Goal: Task Accomplishment & Management: Manage account settings

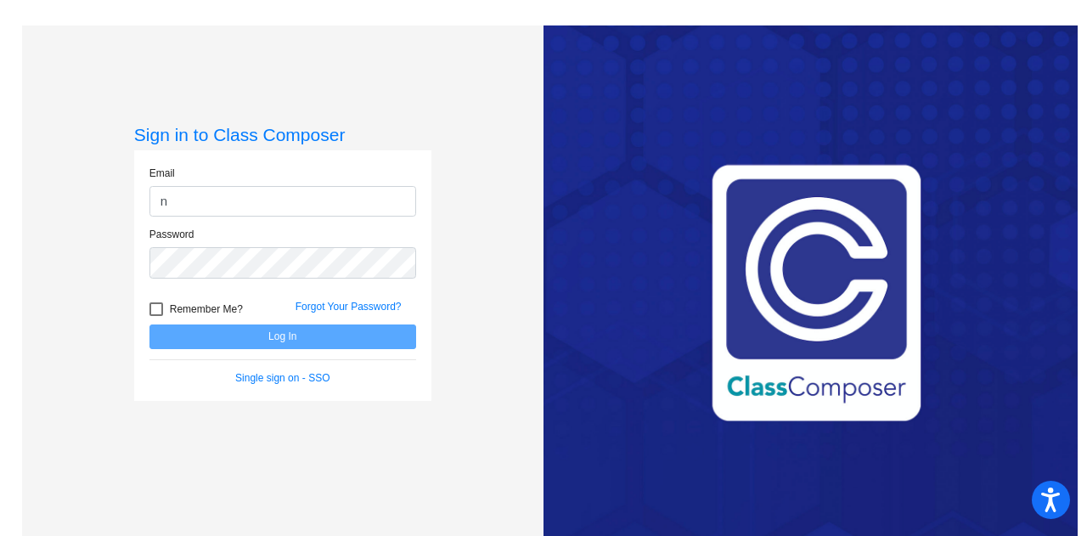
type input "[PERSON_NAME][EMAIL_ADDRESS][PERSON_NAME][PERSON_NAME][DOMAIN_NAME]"
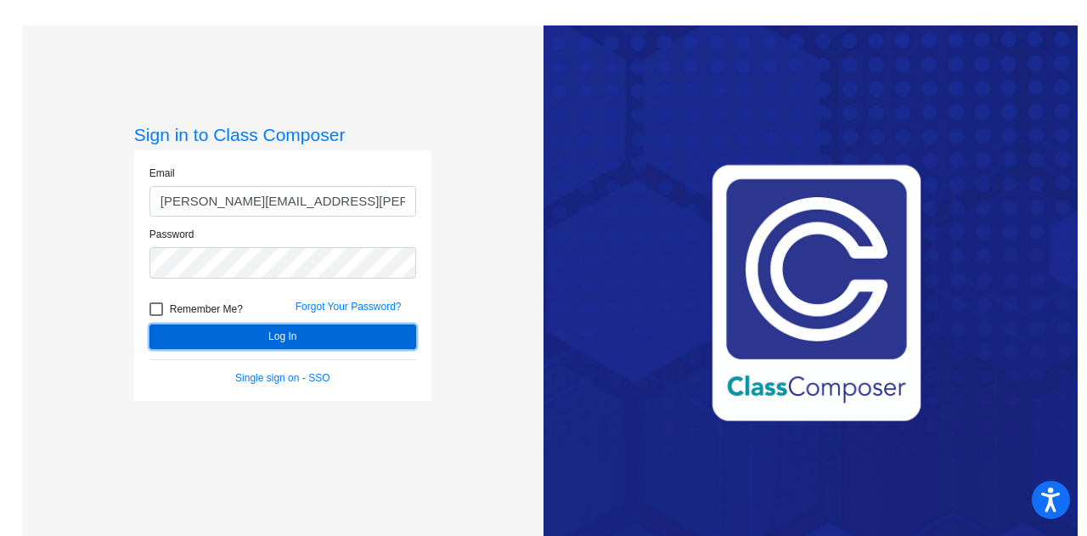
click at [263, 333] on button "Log In" at bounding box center [282, 336] width 267 height 25
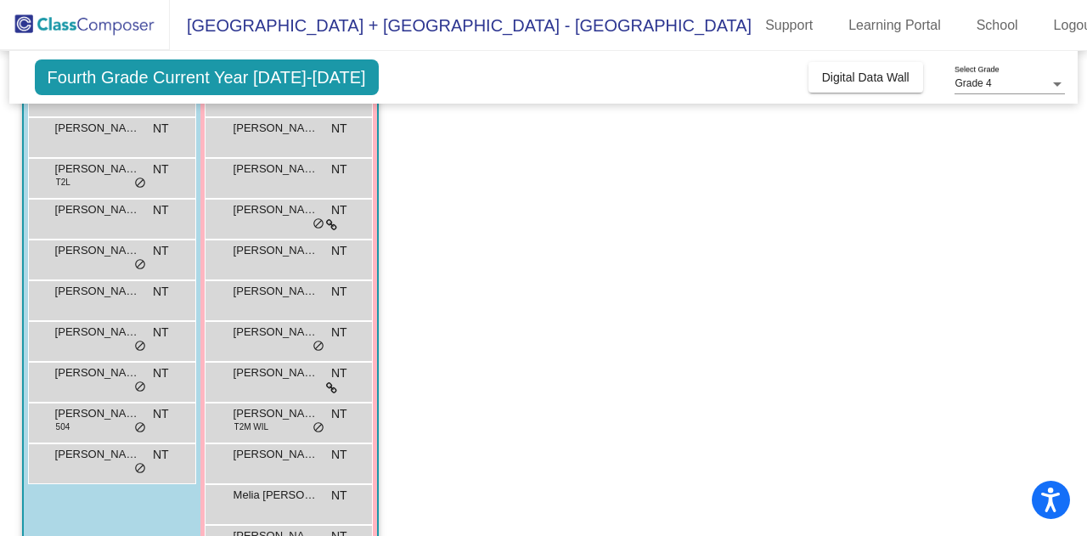
scroll to position [125, 0]
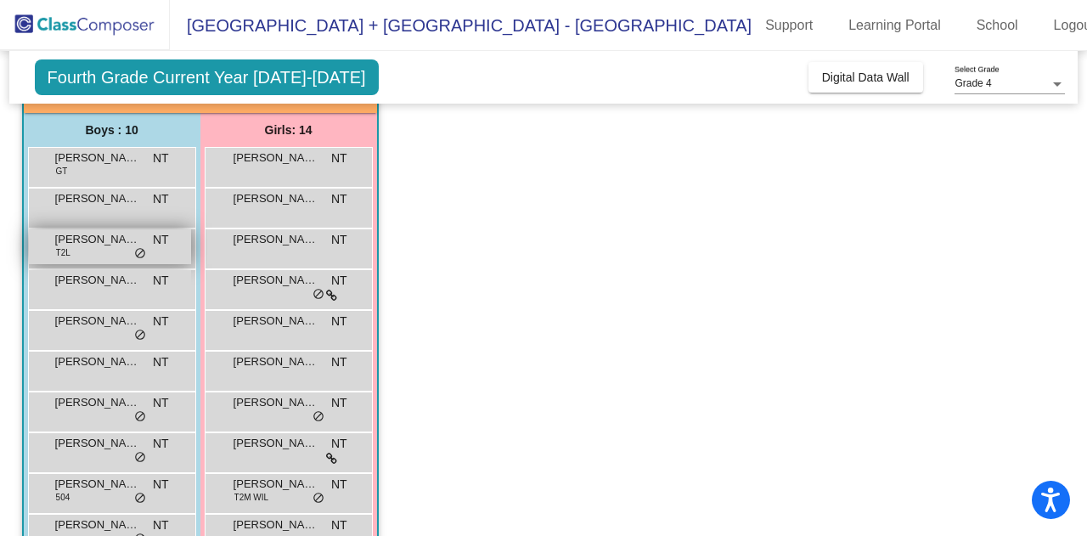
click at [137, 250] on span "do_not_disturb_alt" at bounding box center [140, 254] width 12 height 14
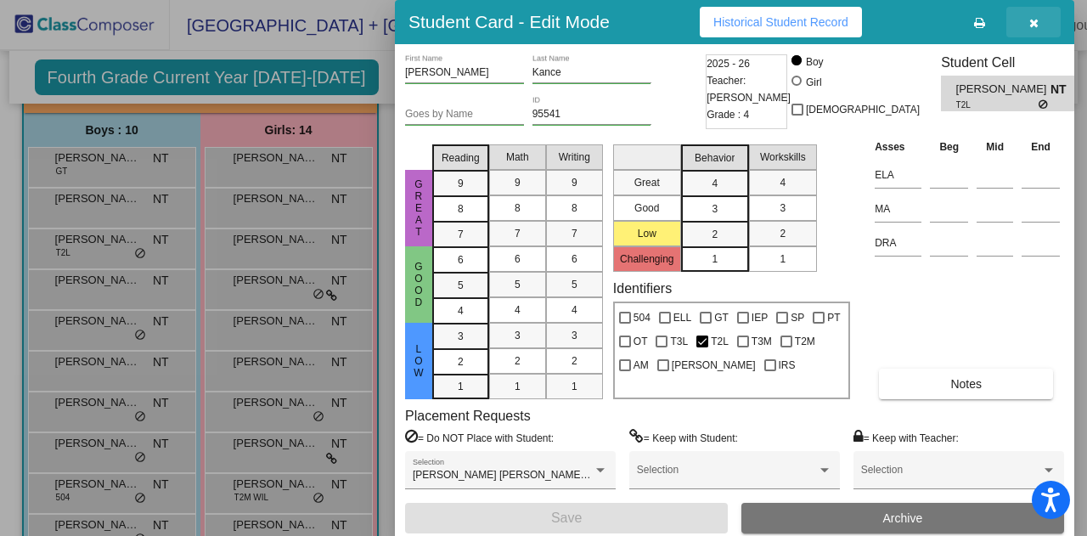
click at [1036, 28] on icon "button" at bounding box center [1033, 23] width 9 height 12
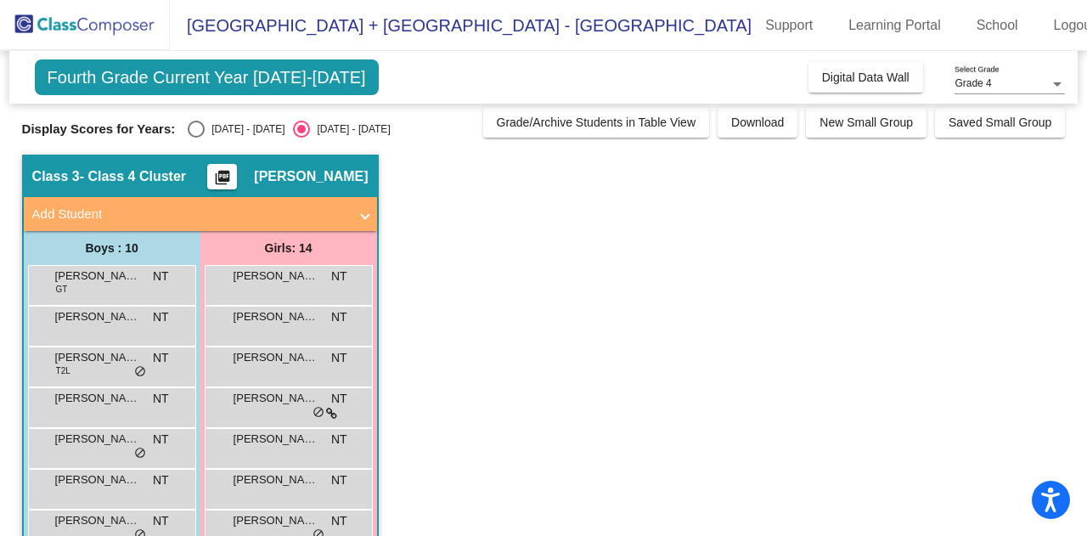
scroll to position [0, 0]
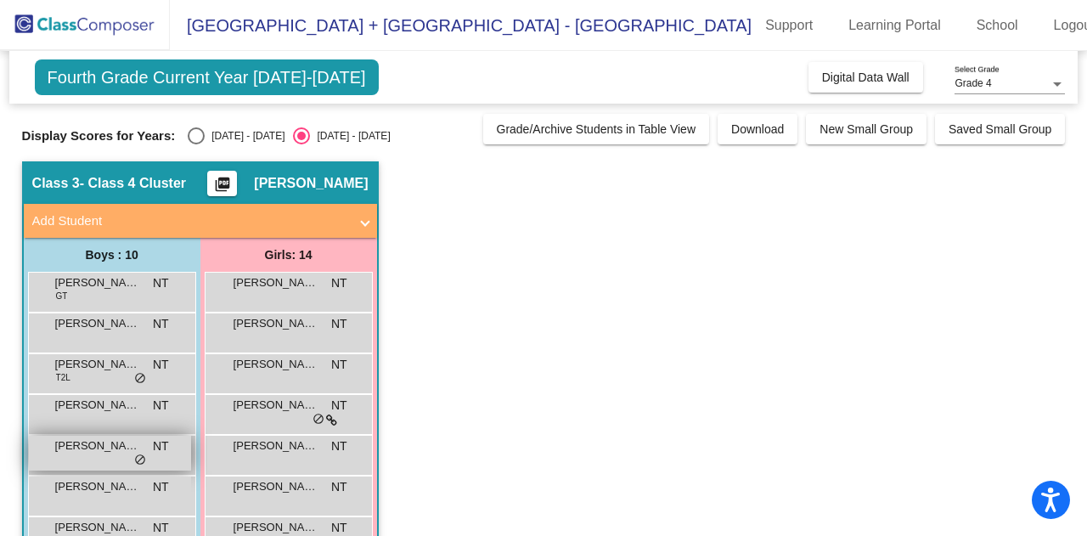
click at [136, 464] on span "do_not_disturb_alt" at bounding box center [140, 460] width 12 height 14
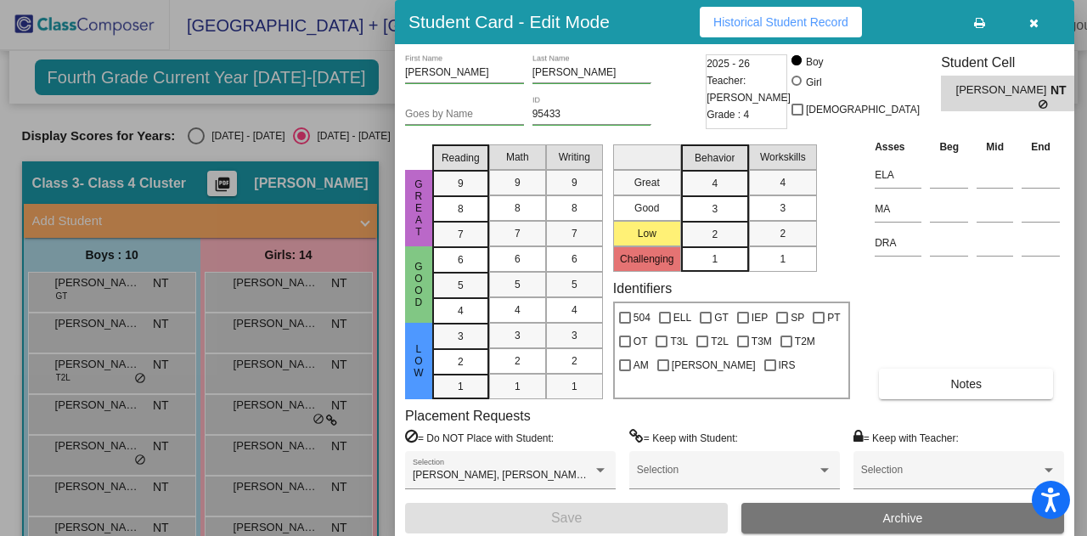
drag, startPoint x: 1078, startPoint y: 125, endPoint x: 1076, endPoint y: 138, distance: 13.7
drag, startPoint x: 1076, startPoint y: 138, endPoint x: 1086, endPoint y: 138, distance: 9.3
drag, startPoint x: 1086, startPoint y: 138, endPoint x: 1043, endPoint y: 123, distance: 45.9
drag, startPoint x: 1043, startPoint y: 123, endPoint x: 711, endPoint y: 415, distance: 442.1
click at [711, 415] on div "Placement Requests = Do NOT Place with Student: [PERSON_NAME], [PERSON_NAME], […" at bounding box center [734, 455] width 659 height 95
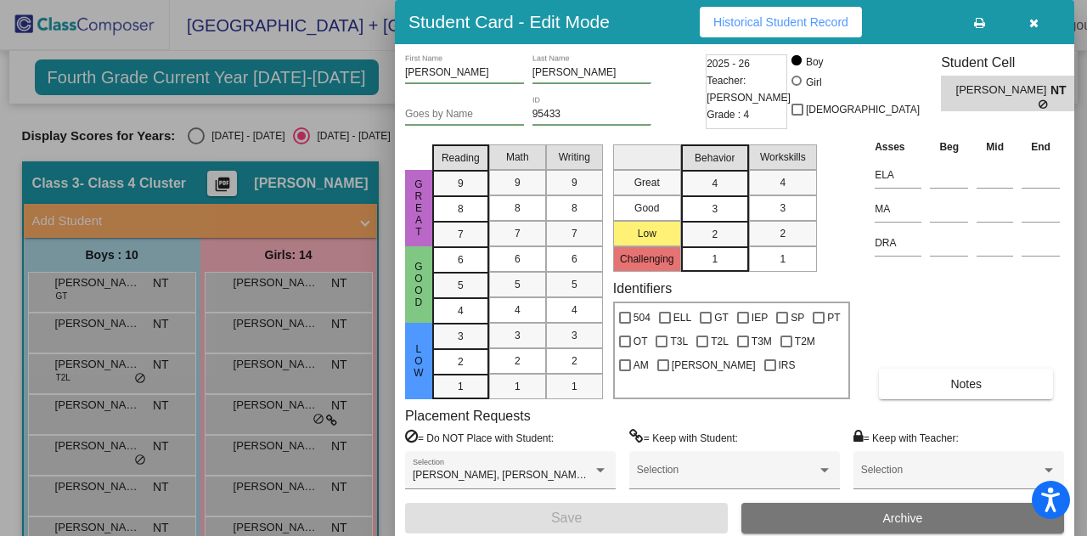
click at [193, 132] on div at bounding box center [543, 268] width 1087 height 536
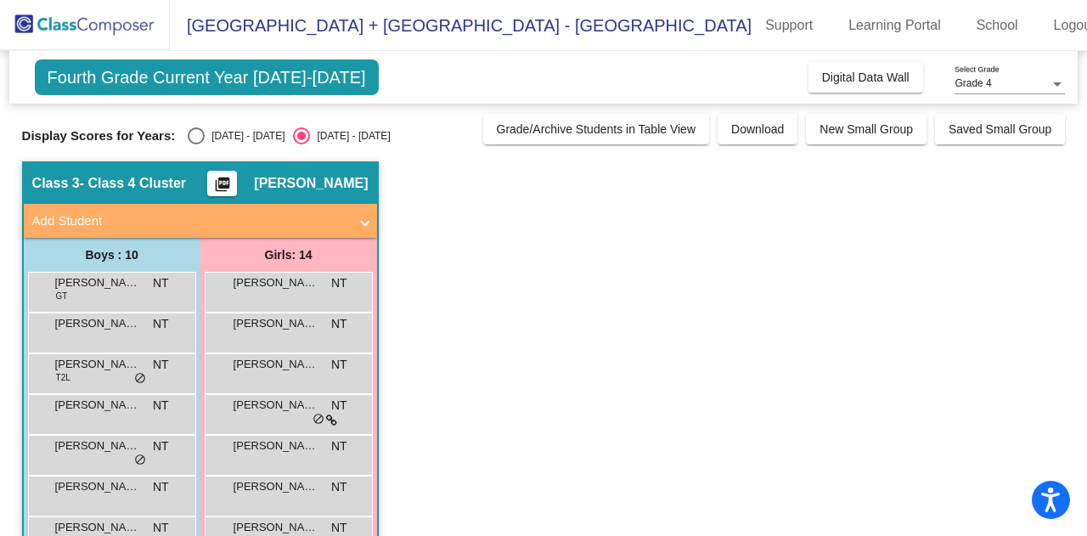
click at [200, 137] on div "Select an option" at bounding box center [196, 135] width 17 height 17
click at [196, 144] on input "[DATE] - [DATE]" at bounding box center [195, 144] width 1 height 1
radio input "true"
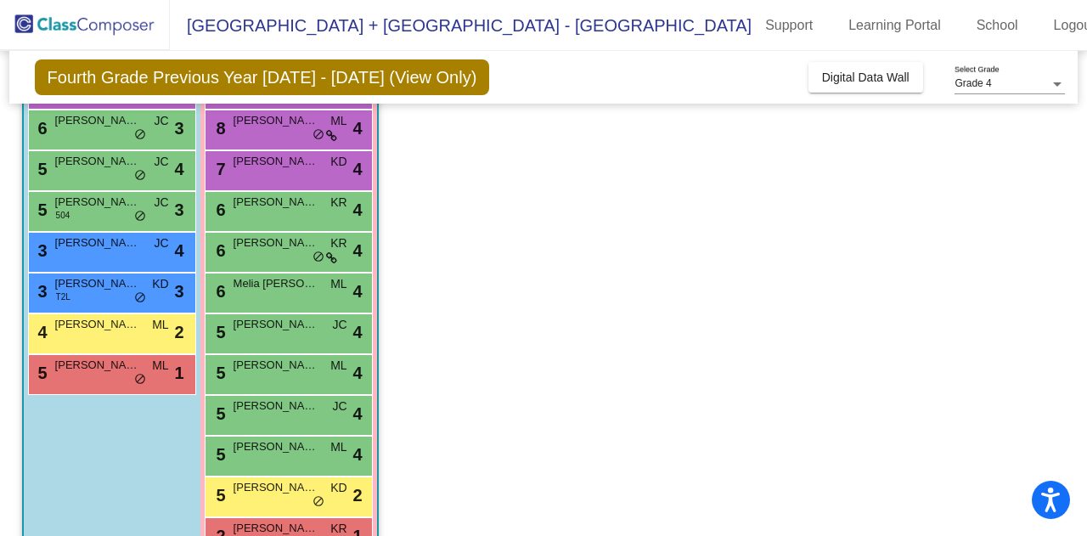
scroll to position [287, 0]
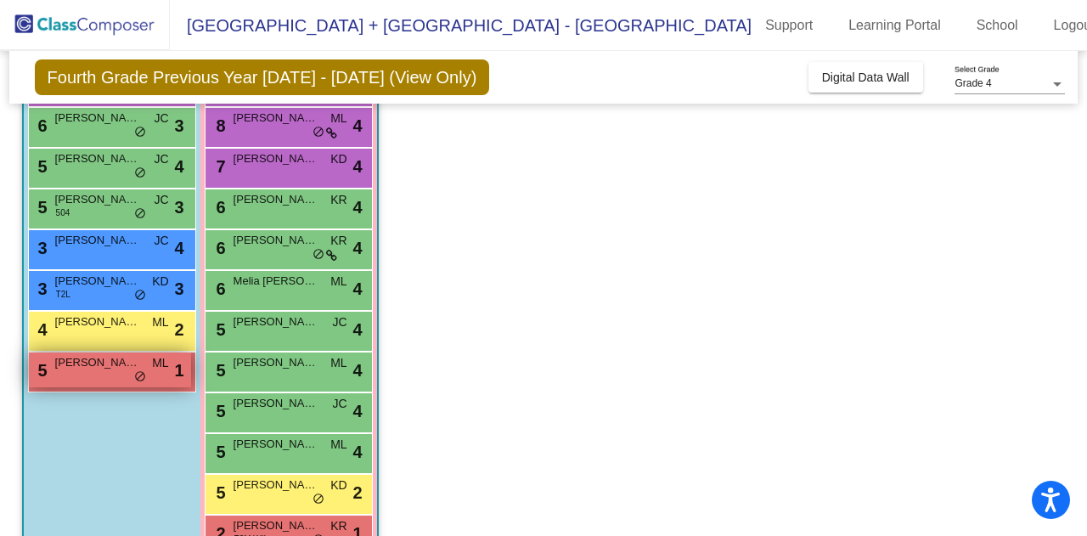
click at [139, 371] on span "do_not_disturb_alt" at bounding box center [140, 377] width 12 height 14
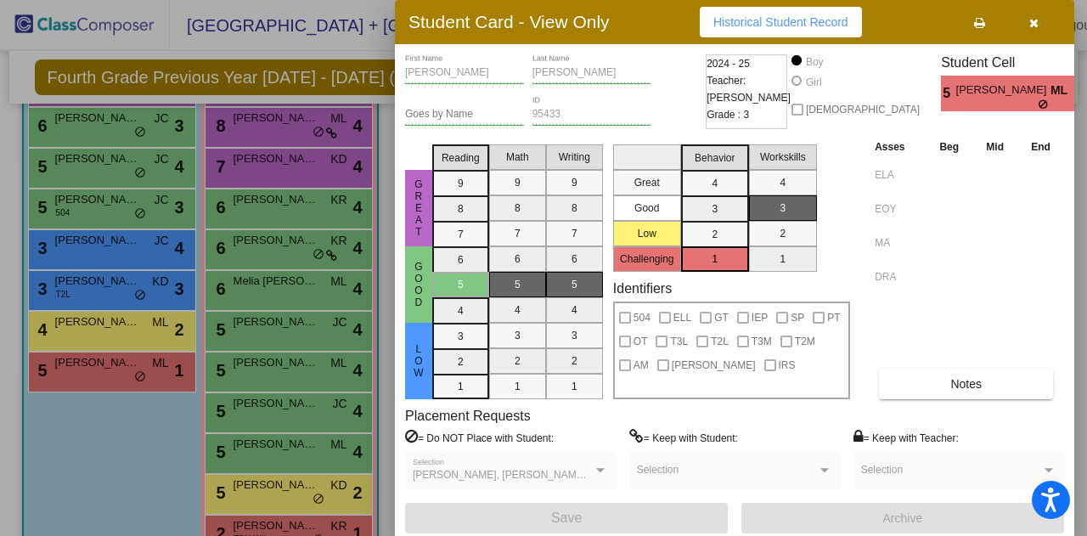
click at [140, 293] on div at bounding box center [543, 268] width 1087 height 536
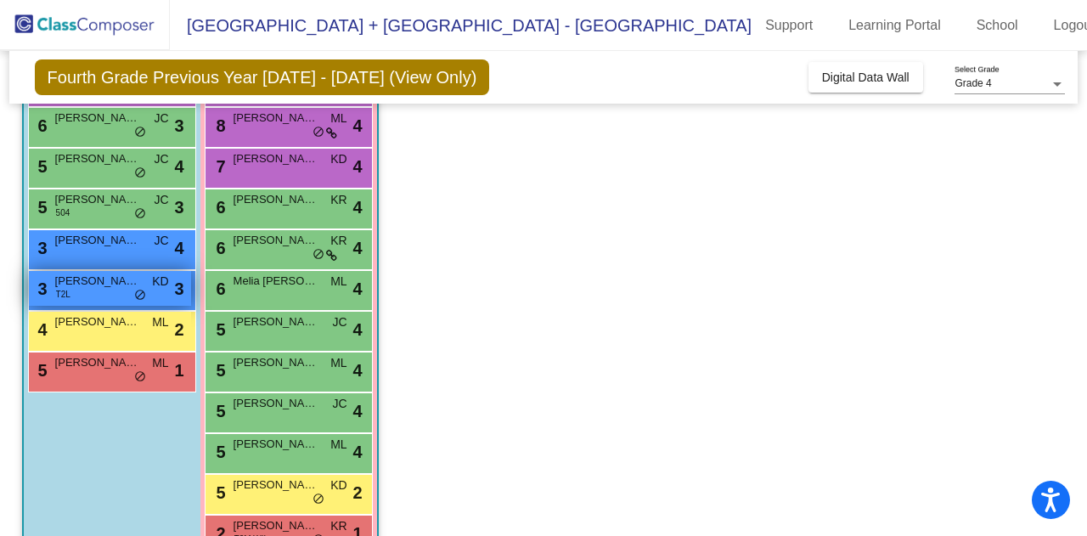
click at [137, 289] on span "do_not_disturb_alt" at bounding box center [140, 296] width 12 height 14
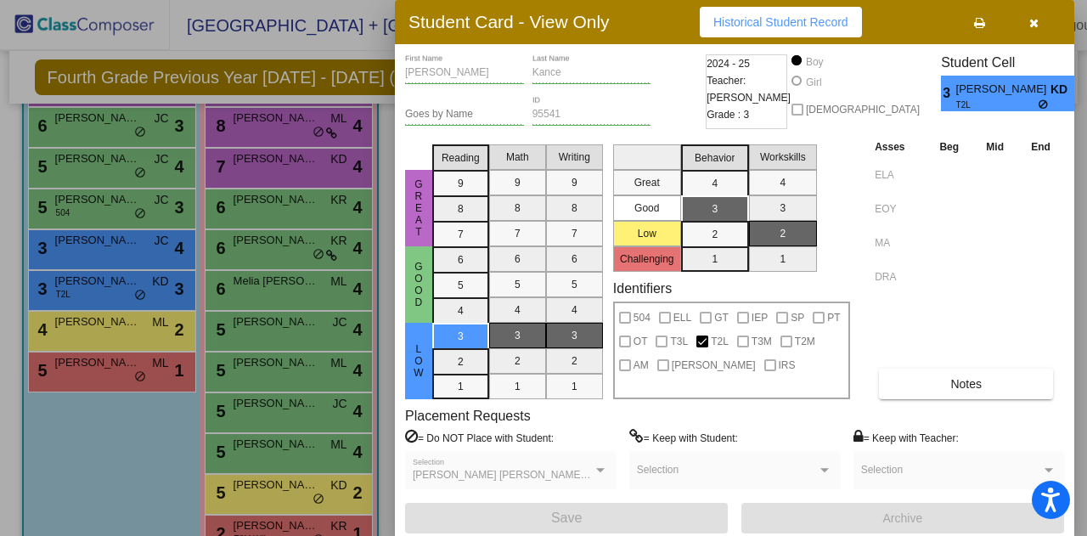
click at [138, 211] on div at bounding box center [543, 268] width 1087 height 536
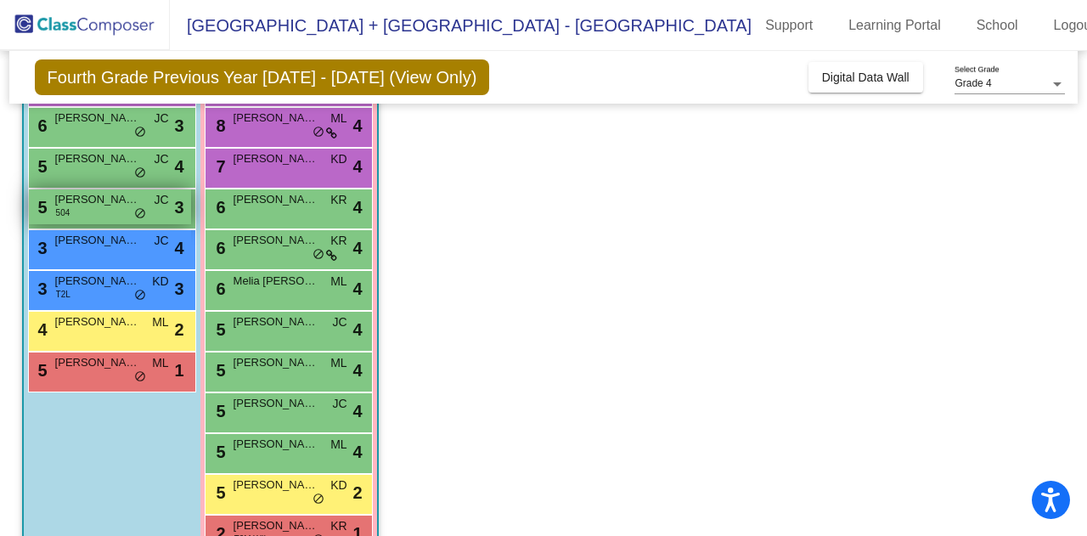
click at [137, 211] on span "do_not_disturb_alt" at bounding box center [140, 214] width 12 height 14
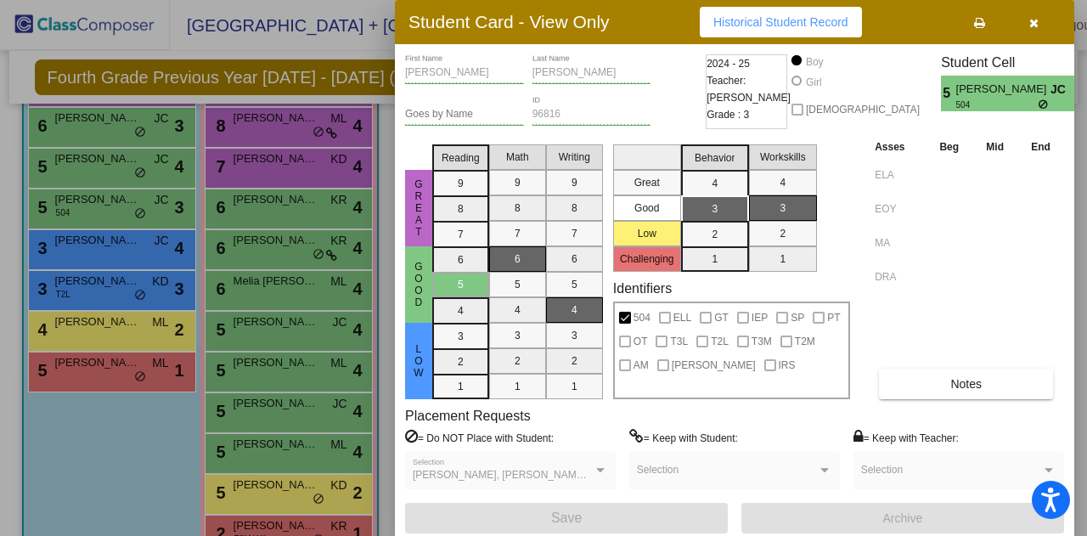
click at [137, 173] on div at bounding box center [543, 268] width 1087 height 536
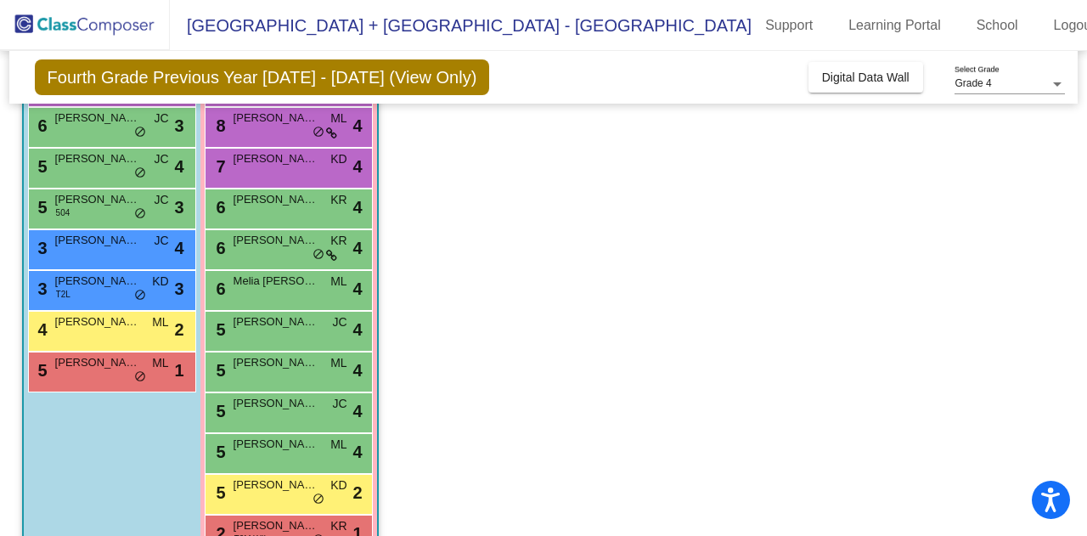
click at [137, 173] on span "do_not_disturb_alt" at bounding box center [140, 173] width 12 height 14
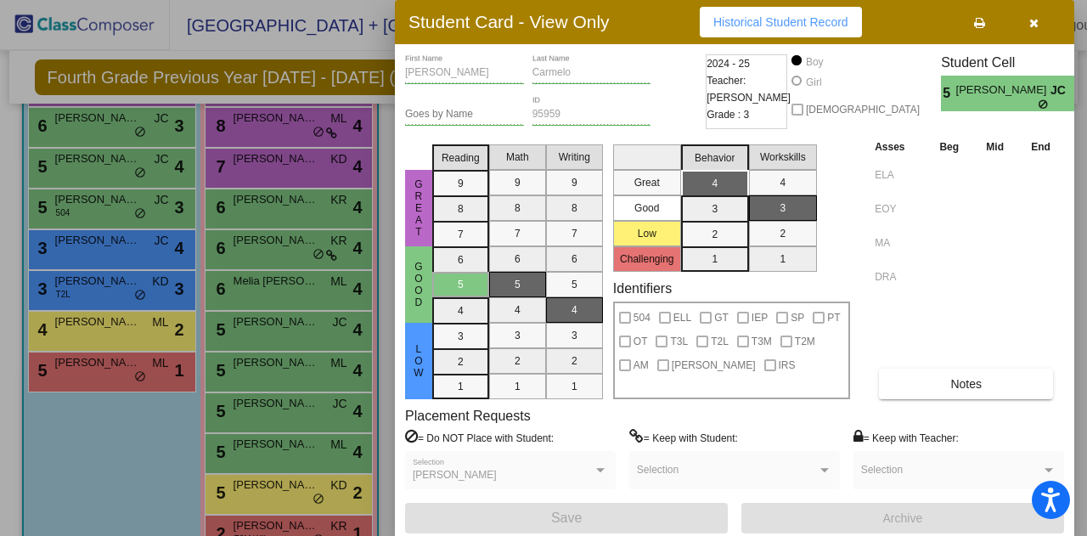
click at [136, 130] on div at bounding box center [543, 268] width 1087 height 536
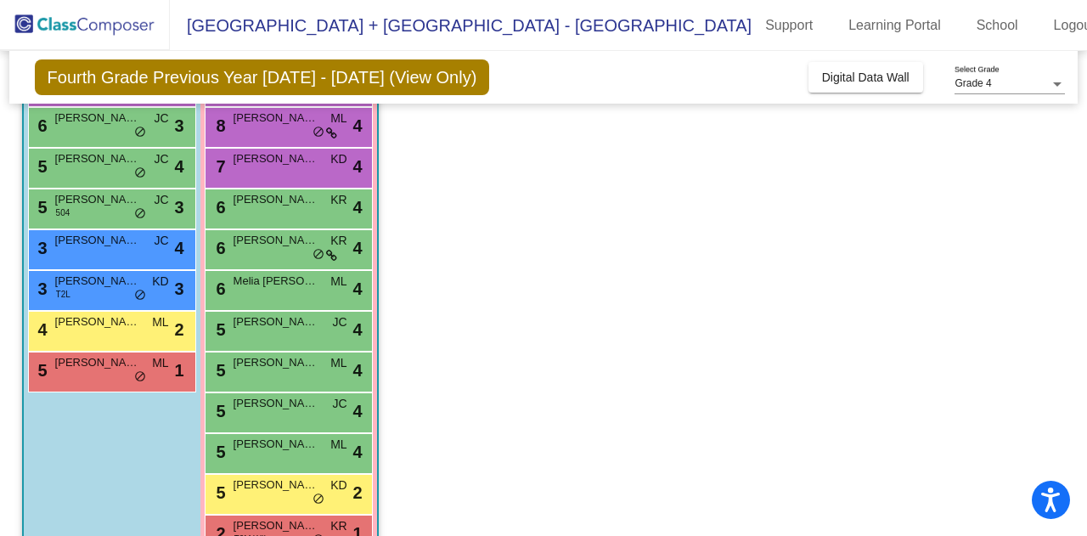
click at [136, 130] on span "do_not_disturb_alt" at bounding box center [140, 133] width 12 height 14
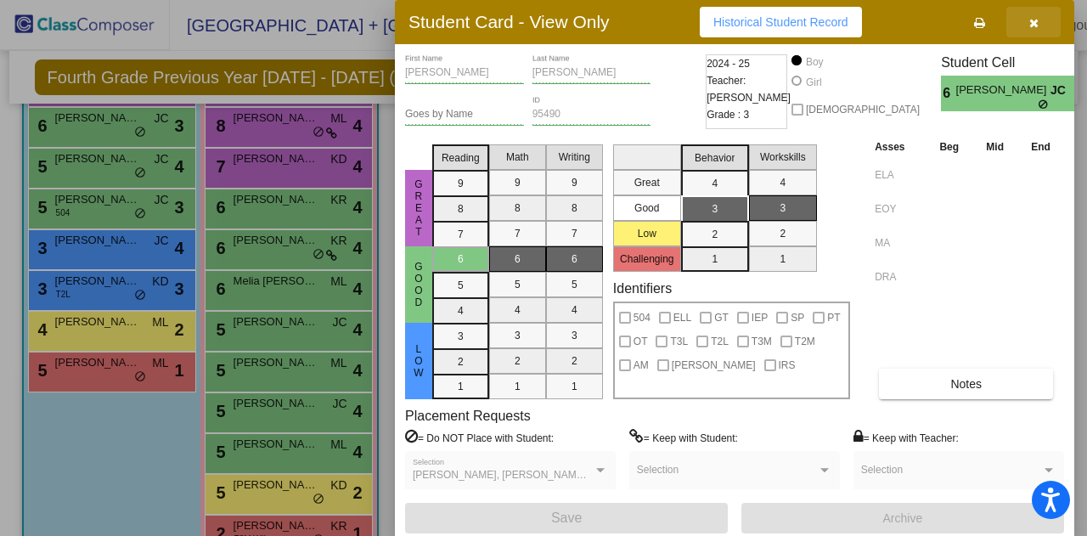
click at [1034, 25] on icon "button" at bounding box center [1033, 23] width 9 height 12
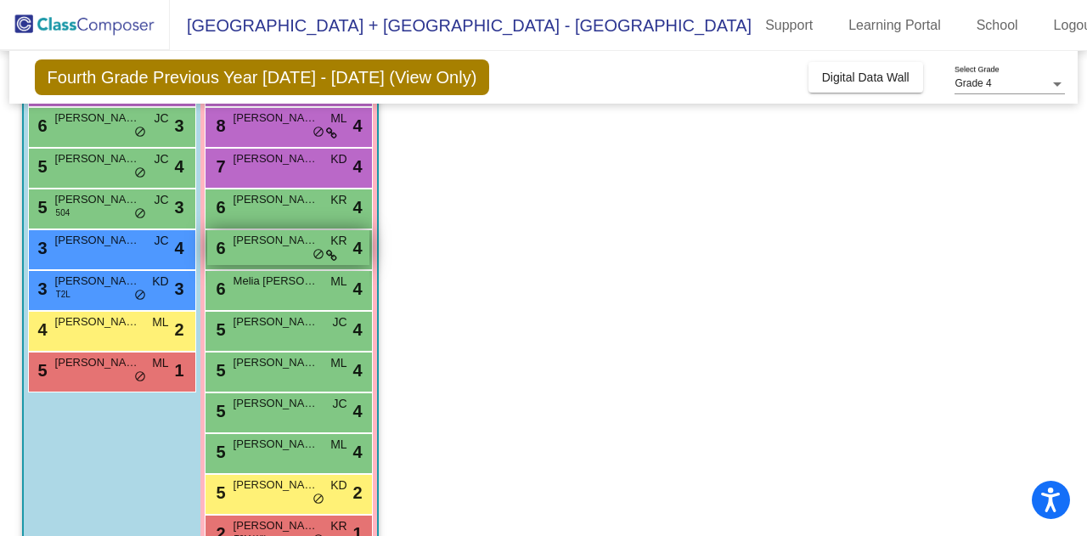
click at [336, 255] on icon at bounding box center [331, 256] width 11 height 12
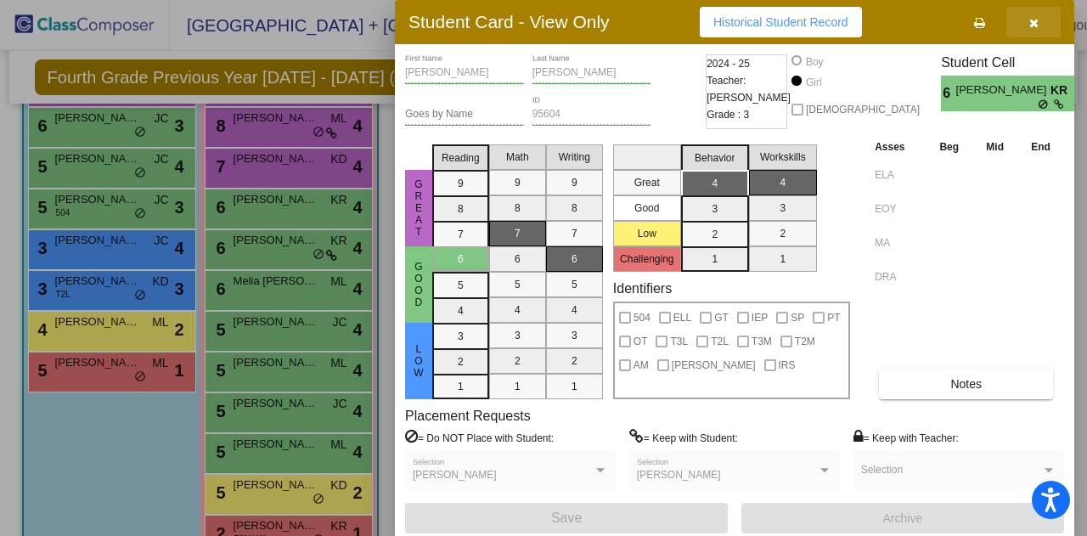
click at [1031, 20] on icon "button" at bounding box center [1033, 23] width 9 height 12
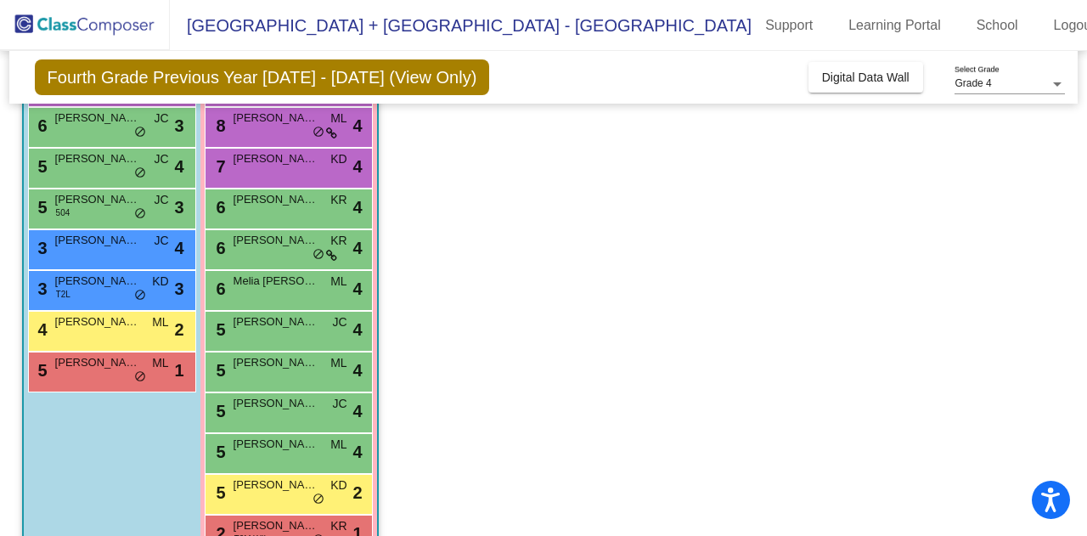
scroll to position [333, 0]
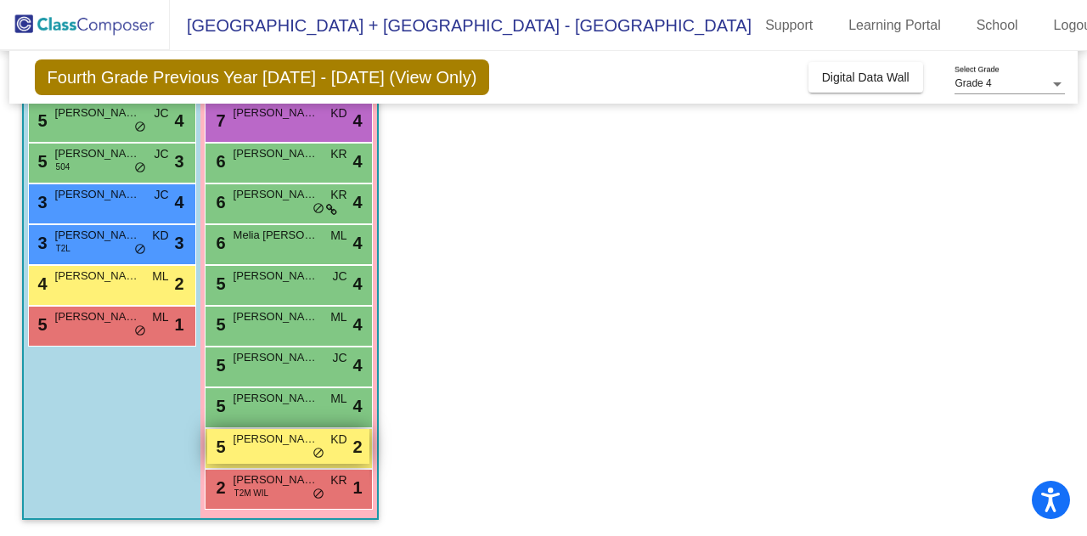
click at [335, 446] on span "KD" at bounding box center [338, 439] width 16 height 18
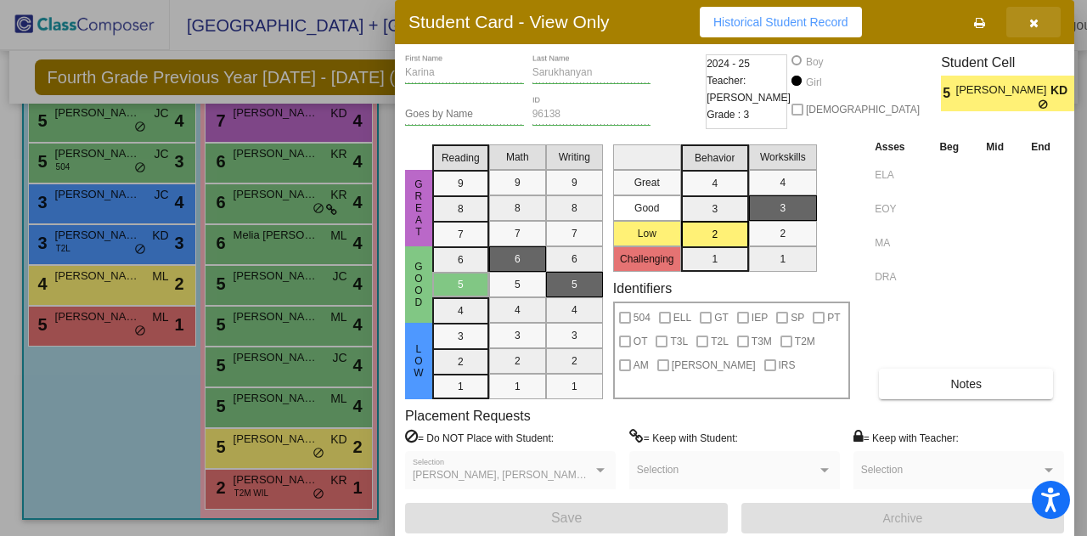
click at [1035, 26] on icon "button" at bounding box center [1033, 23] width 9 height 12
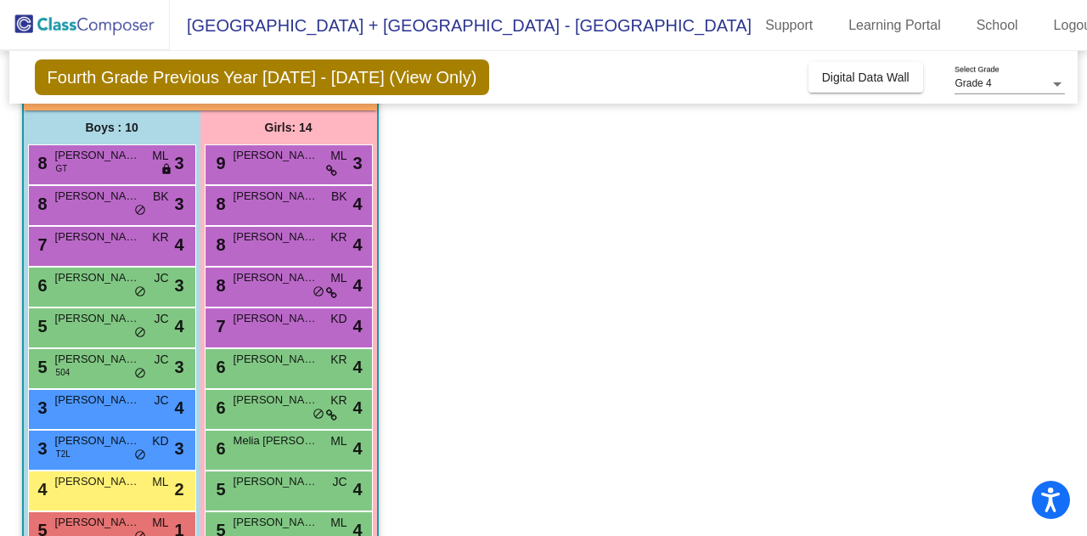
scroll to position [128, 0]
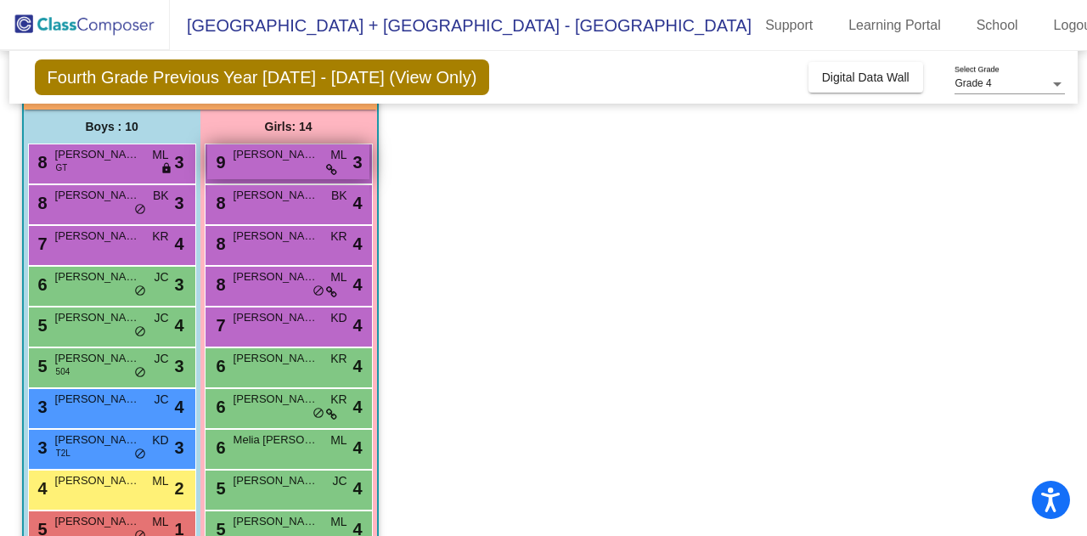
click at [329, 172] on icon at bounding box center [331, 170] width 11 height 12
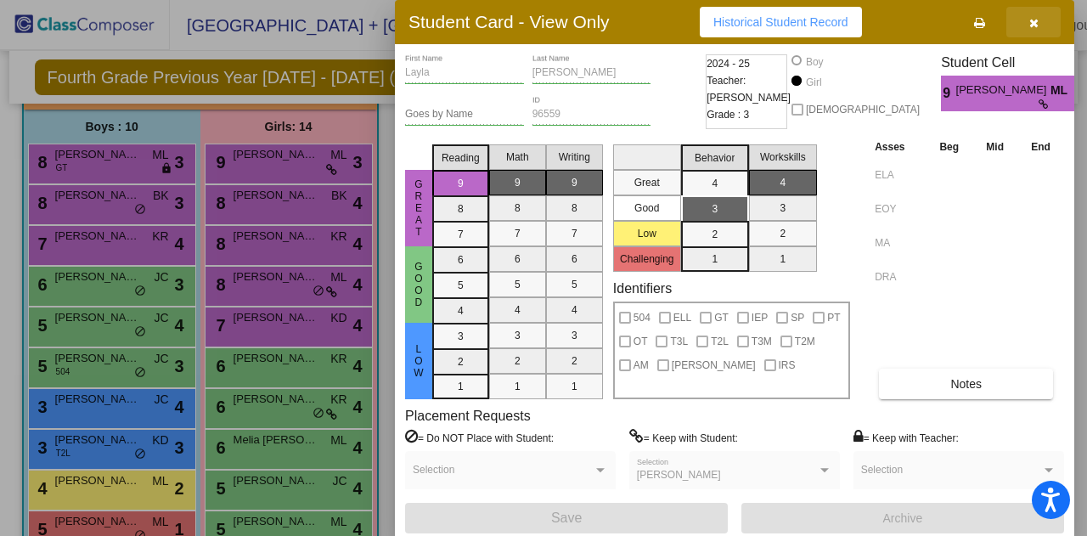
click at [1032, 24] on icon "button" at bounding box center [1033, 23] width 9 height 12
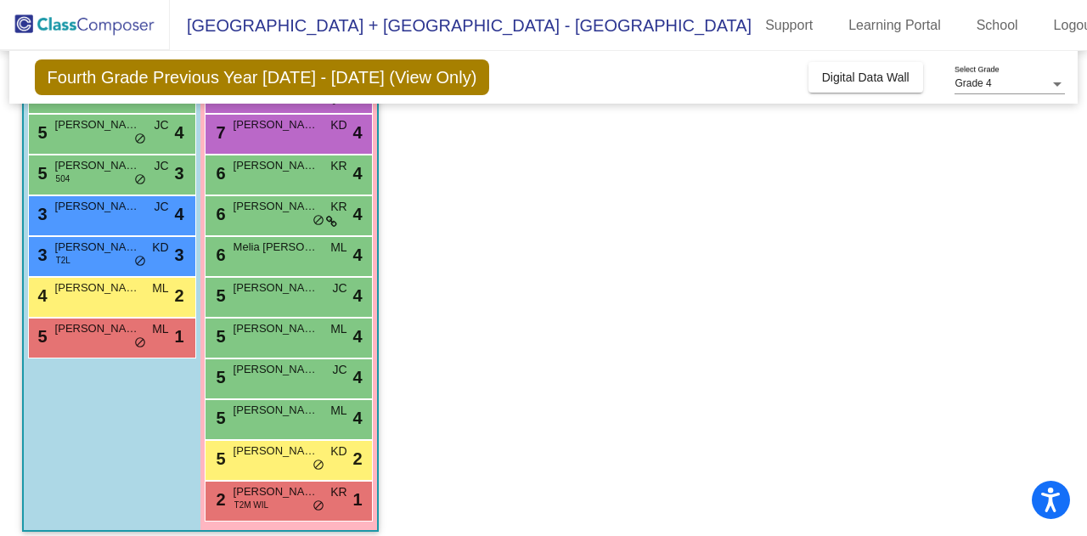
scroll to position [322, 0]
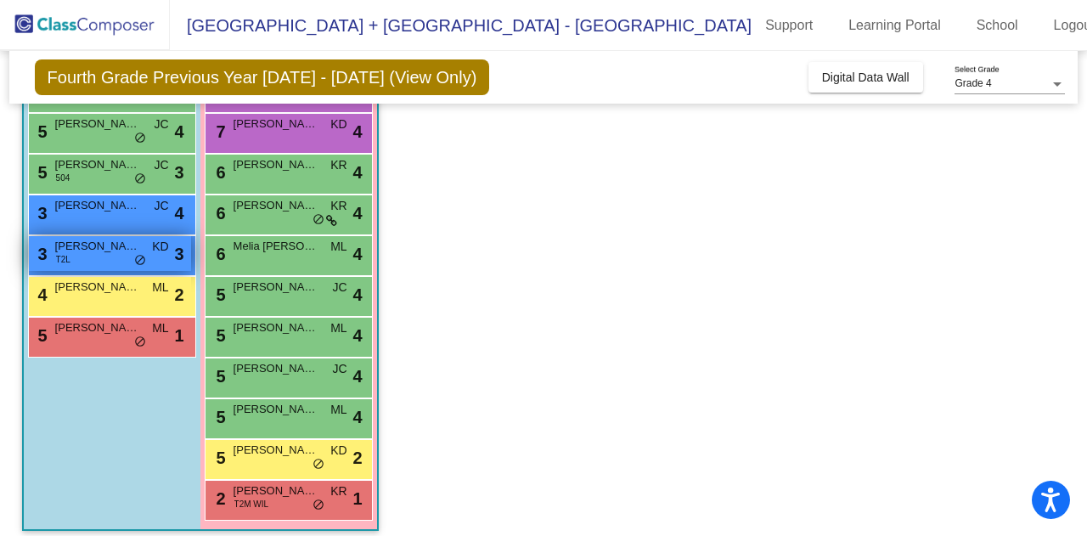
click at [124, 245] on span "[PERSON_NAME]" at bounding box center [97, 246] width 85 height 17
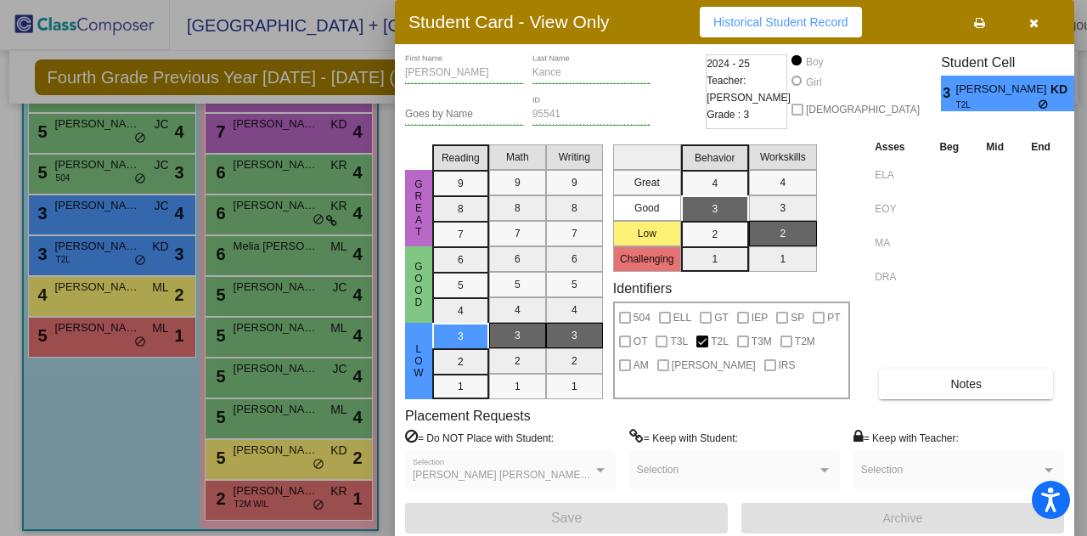
click at [271, 487] on div at bounding box center [543, 268] width 1087 height 536
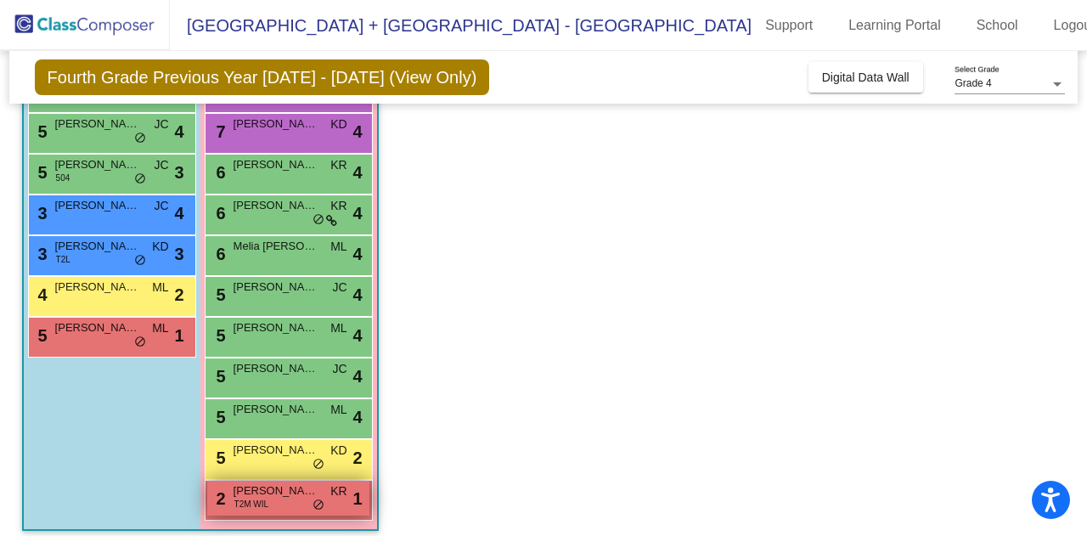
click at [253, 490] on span "[PERSON_NAME]" at bounding box center [275, 490] width 85 height 17
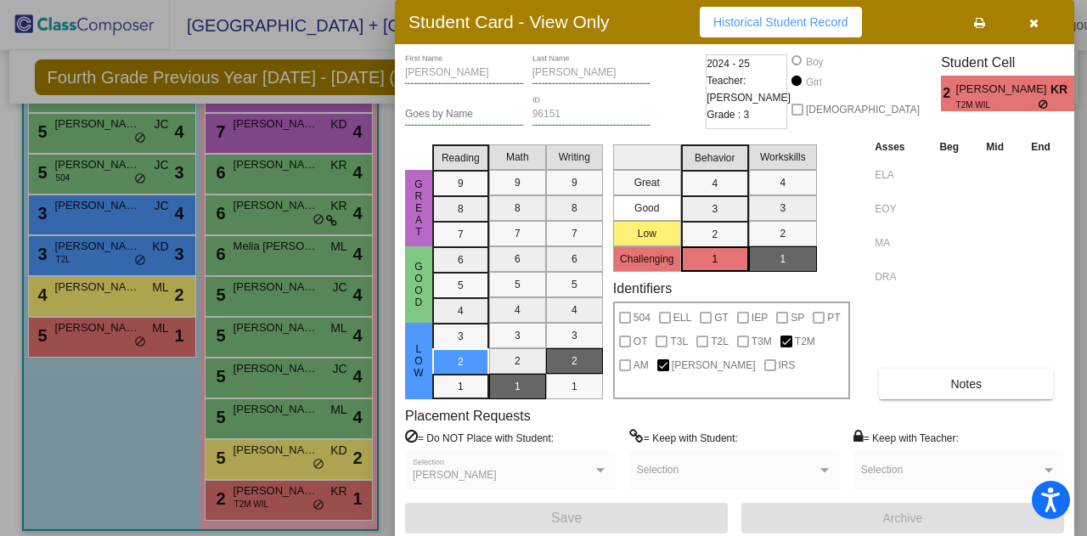
click at [104, 246] on div at bounding box center [543, 268] width 1087 height 536
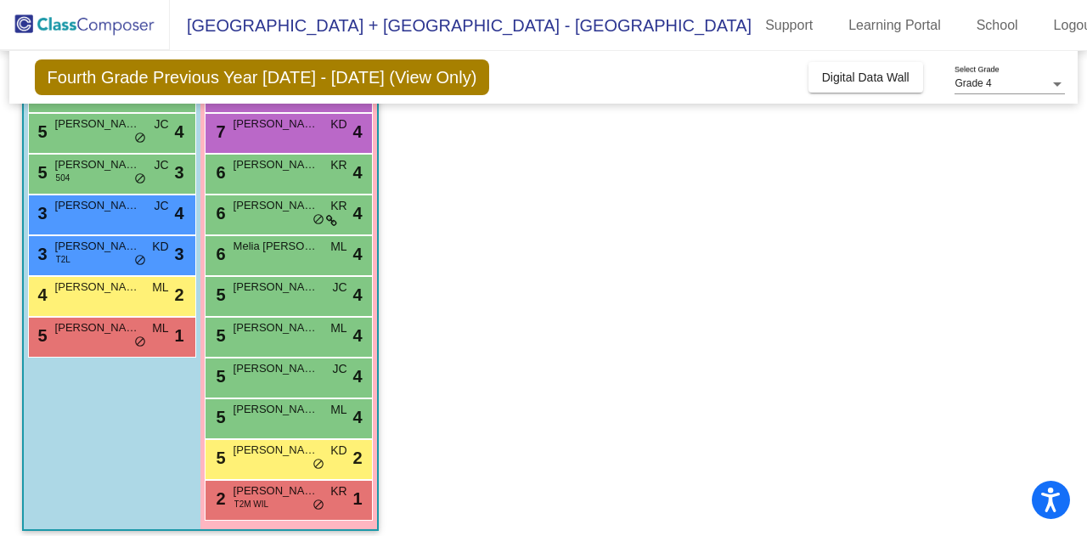
click at [104, 246] on span "[PERSON_NAME]" at bounding box center [97, 246] width 85 height 17
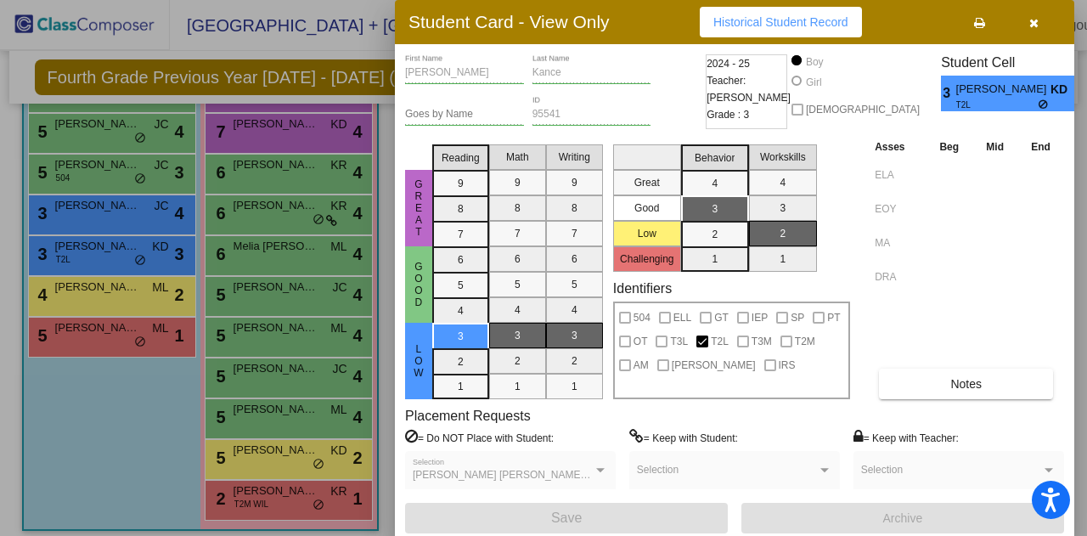
drag, startPoint x: 1080, startPoint y: 266, endPoint x: 1086, endPoint y: 250, distance: 16.4
click at [1086, 250] on div at bounding box center [543, 268] width 1087 height 536
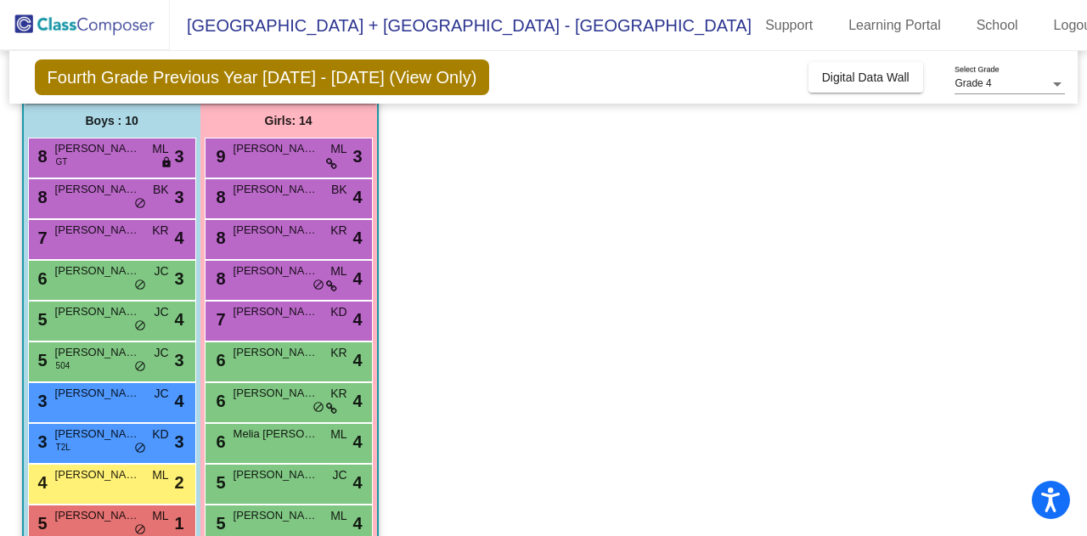
scroll to position [51, 0]
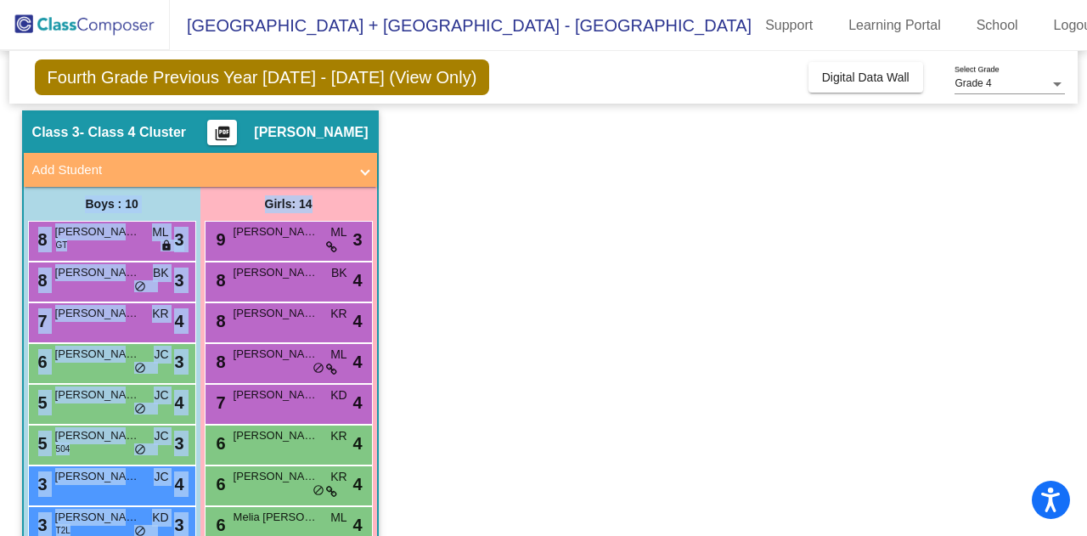
drag, startPoint x: 1077, startPoint y: 176, endPoint x: 1082, endPoint y: 194, distance: 18.3
click at [1082, 194] on mat-sidenav-content "Grade 4 Select Grade Fourth Grade Previous Year [DATE] - [DATE] (View Only) Add…" at bounding box center [543, 293] width 1087 height 485
click at [1025, 197] on app-classroom "Class 3 - Class 4 Cluster picture_as_pdf [PERSON_NAME] Add Student First Name L…" at bounding box center [543, 464] width 1043 height 708
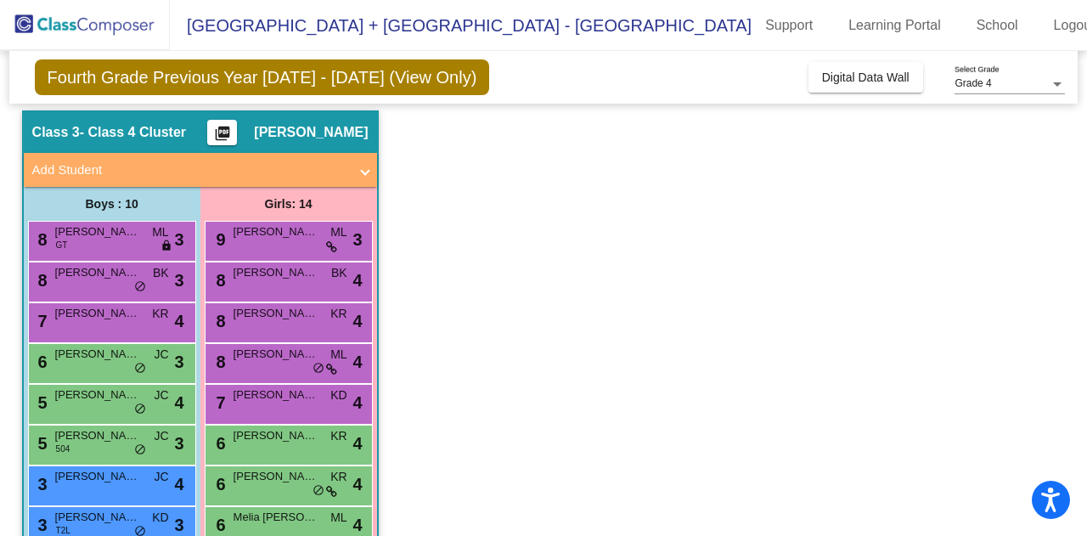
click at [233, 135] on mat-icon "picture_as_pdf" at bounding box center [222, 137] width 20 height 24
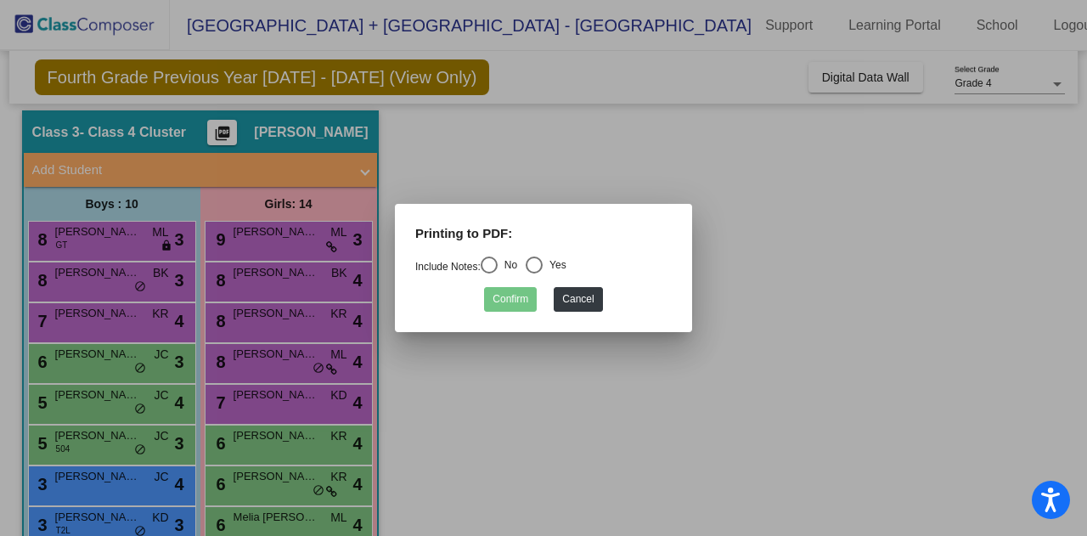
click at [520, 376] on div at bounding box center [543, 268] width 1087 height 536
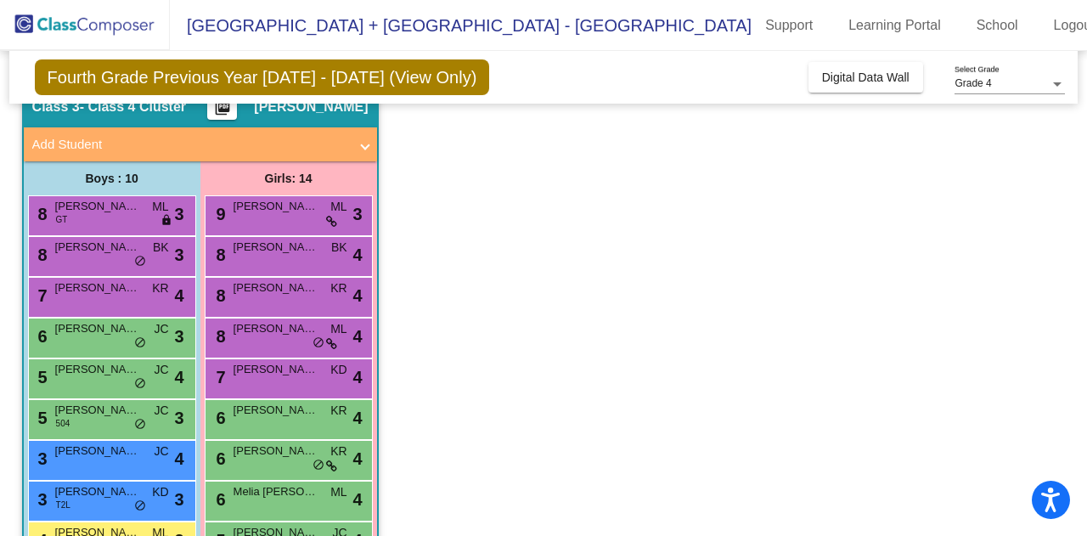
scroll to position [0, 0]
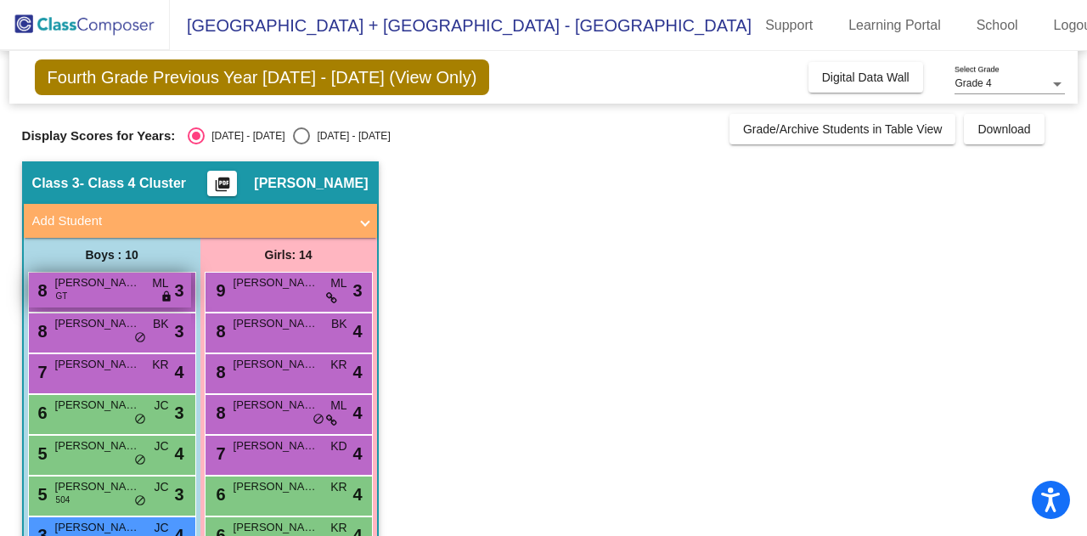
click at [59, 291] on span "GT" at bounding box center [62, 295] width 12 height 13
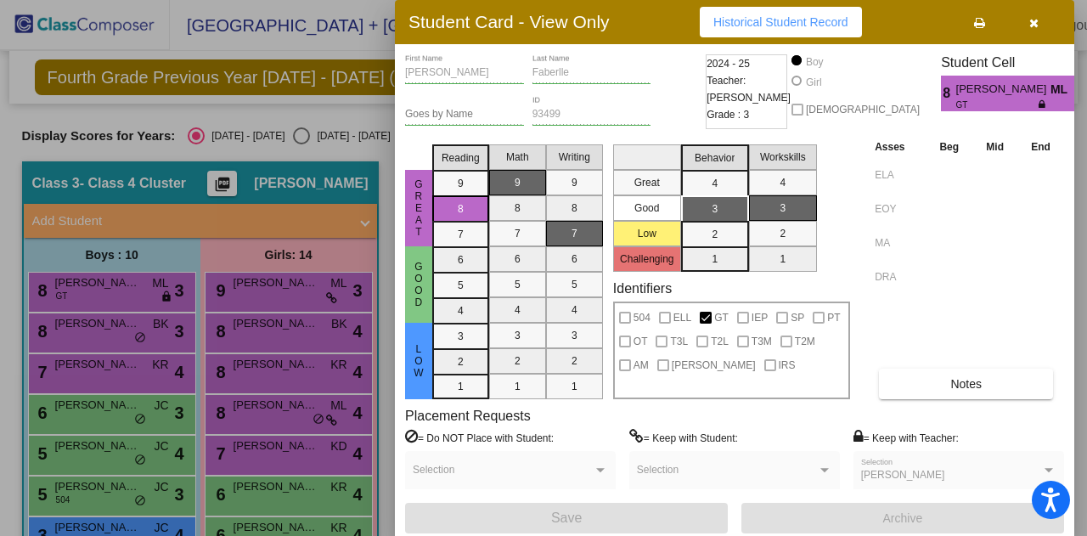
click at [1036, 25] on icon "button" at bounding box center [1033, 23] width 9 height 12
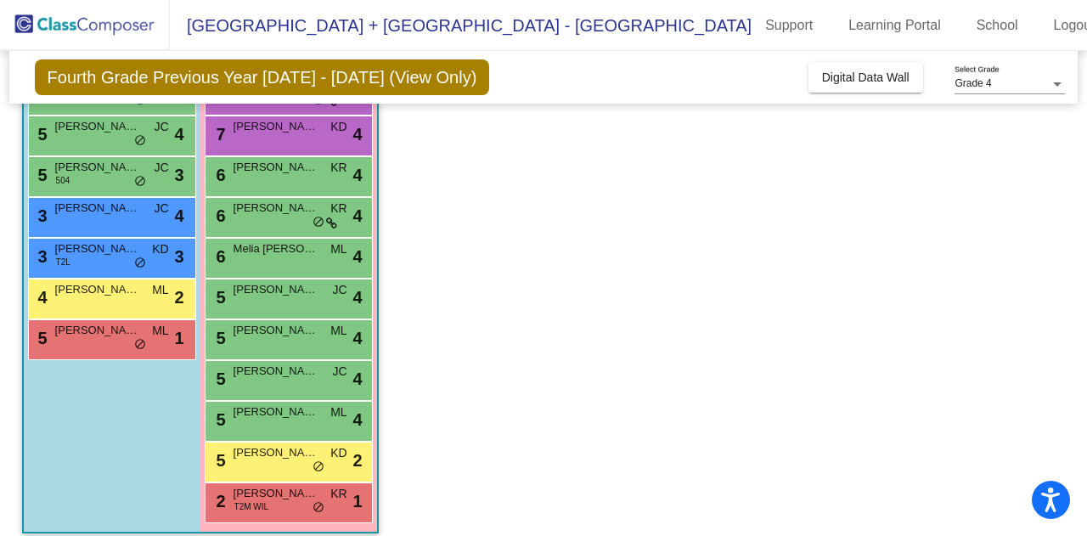
scroll to position [333, 0]
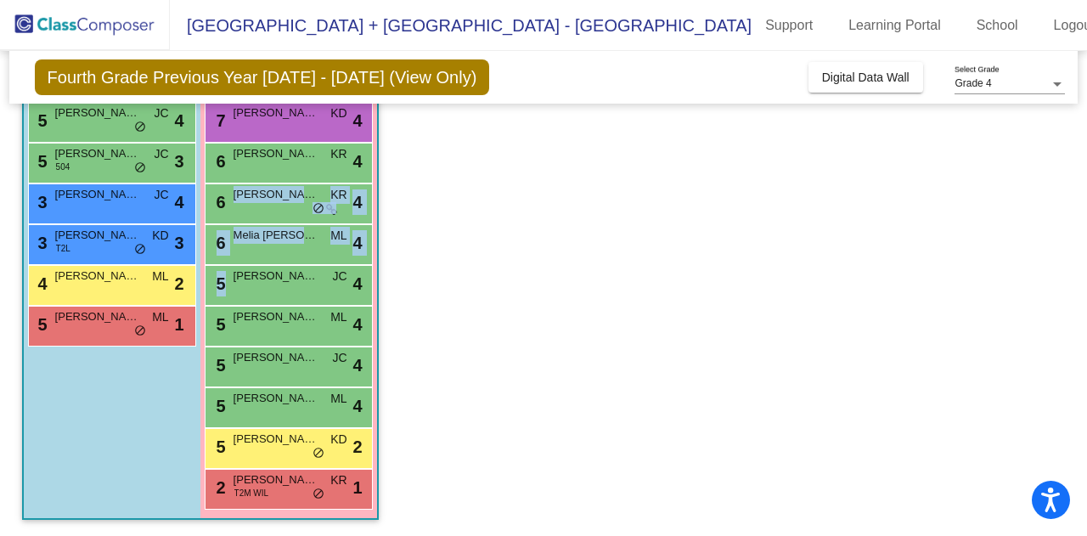
drag, startPoint x: 1075, startPoint y: 270, endPoint x: 1086, endPoint y: 205, distance: 66.3
click at [1086, 205] on mat-sidenav-content "Grade 4 Select Grade Fourth Grade Previous Year [DATE] - [DATE] (View Only) Add…" at bounding box center [543, 293] width 1087 height 485
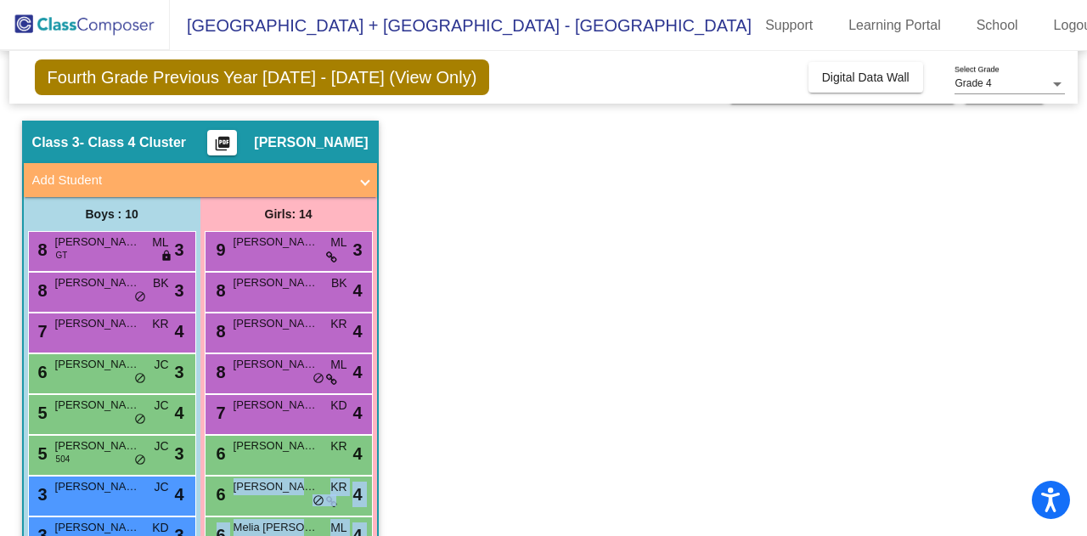
scroll to position [37, 0]
